Goal: Information Seeking & Learning: Check status

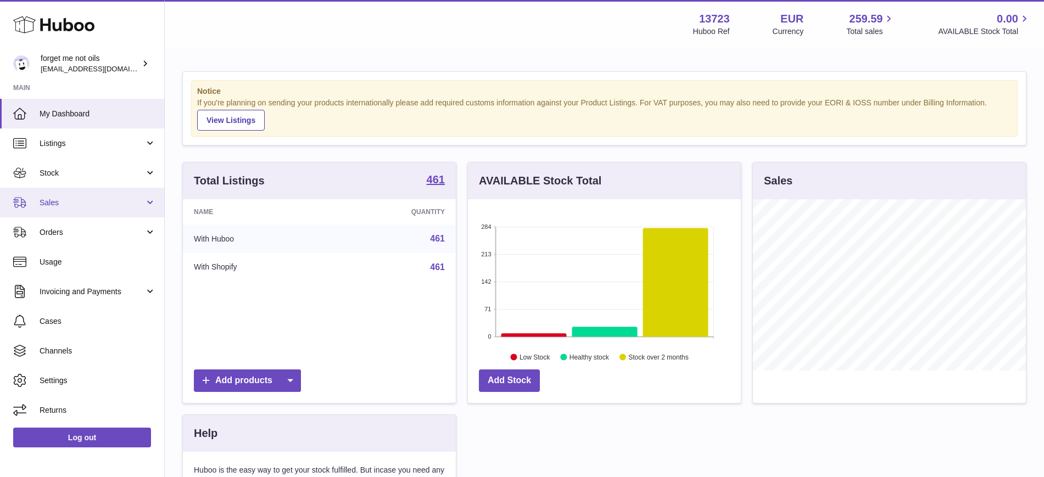
click at [92, 201] on span "Sales" at bounding box center [92, 203] width 105 height 10
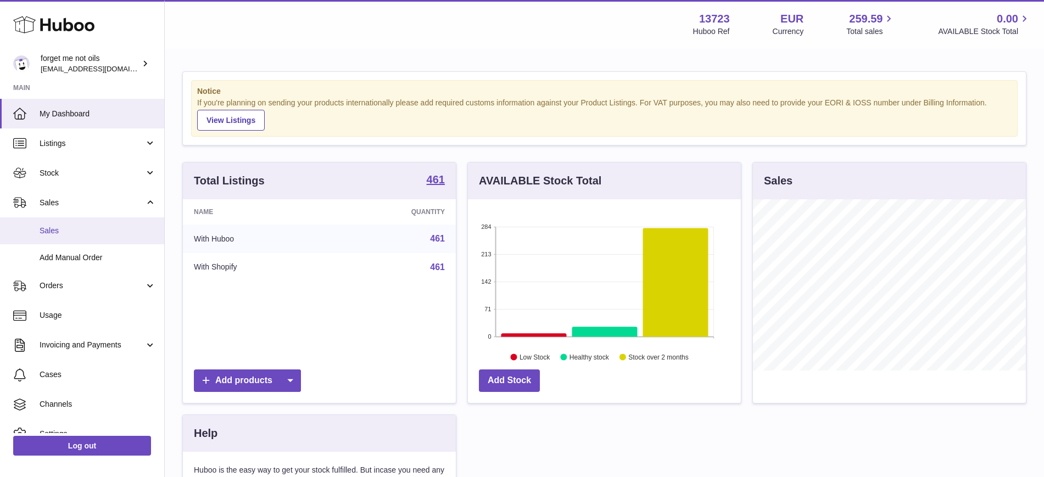
click at [78, 228] on span "Sales" at bounding box center [98, 231] width 116 height 10
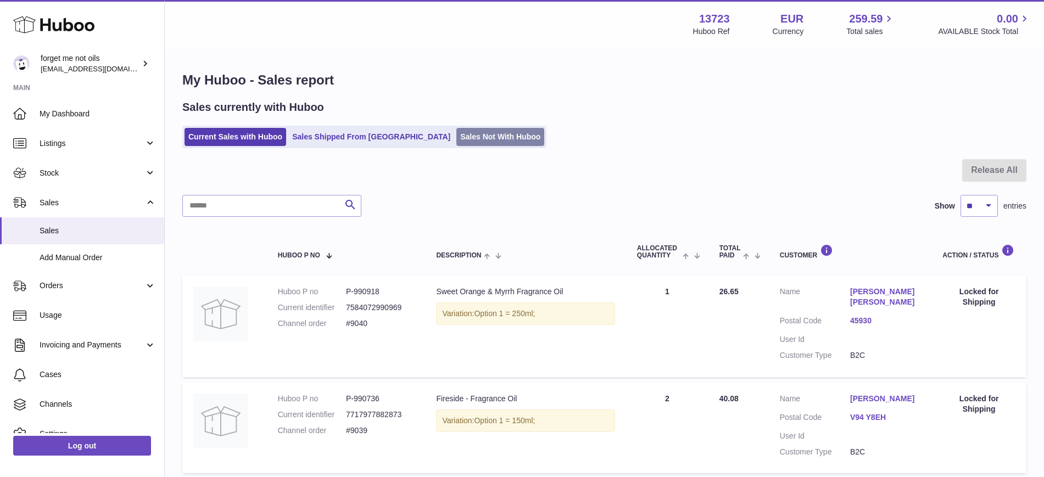
click at [462, 143] on link "Sales Not With Huboo" at bounding box center [500, 137] width 88 height 18
